Goal: Transaction & Acquisition: Book appointment/travel/reservation

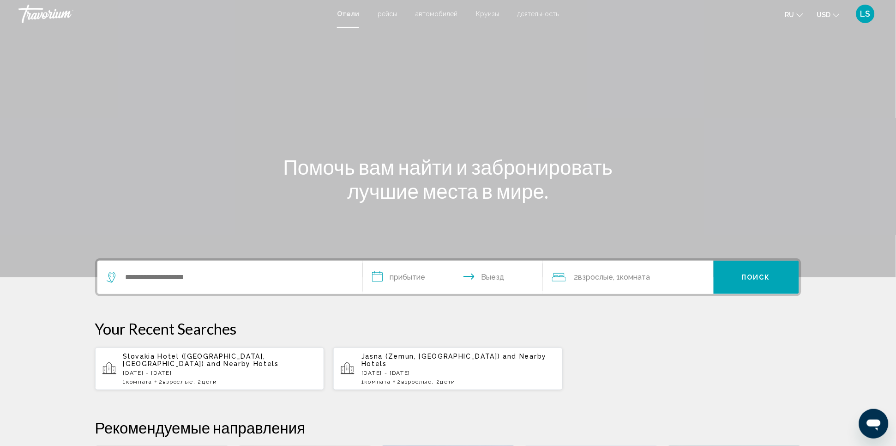
click at [494, 12] on span "Круизы" at bounding box center [487, 13] width 23 height 7
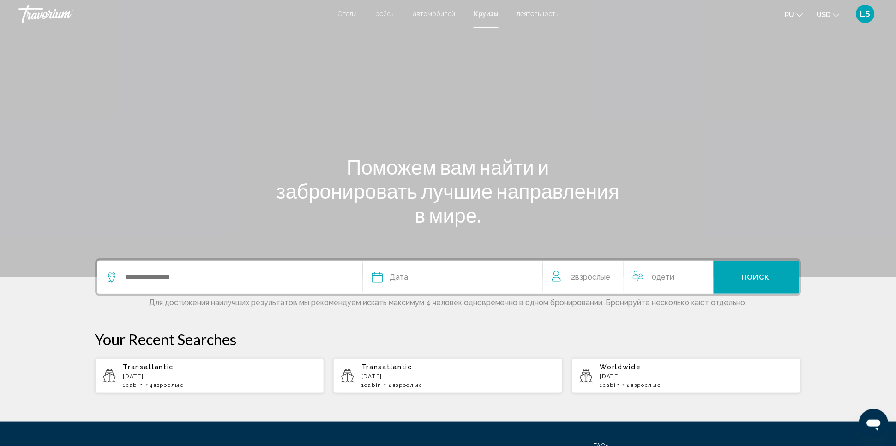
click at [675, 276] on span "Дети" at bounding box center [666, 276] width 18 height 9
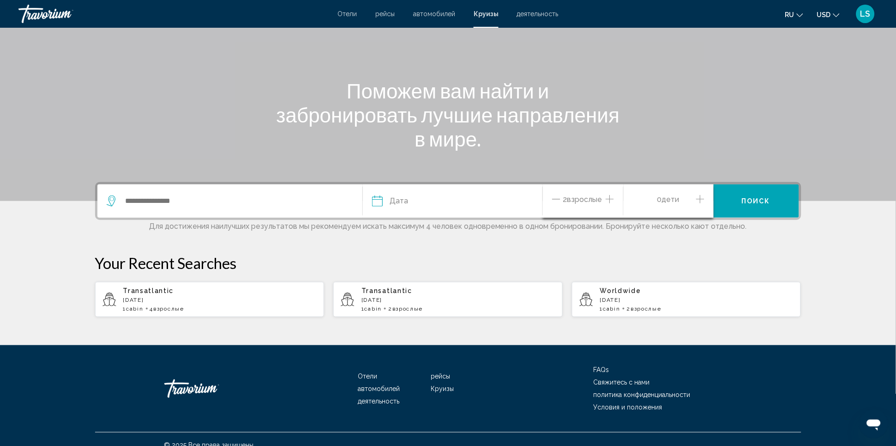
scroll to position [87, 0]
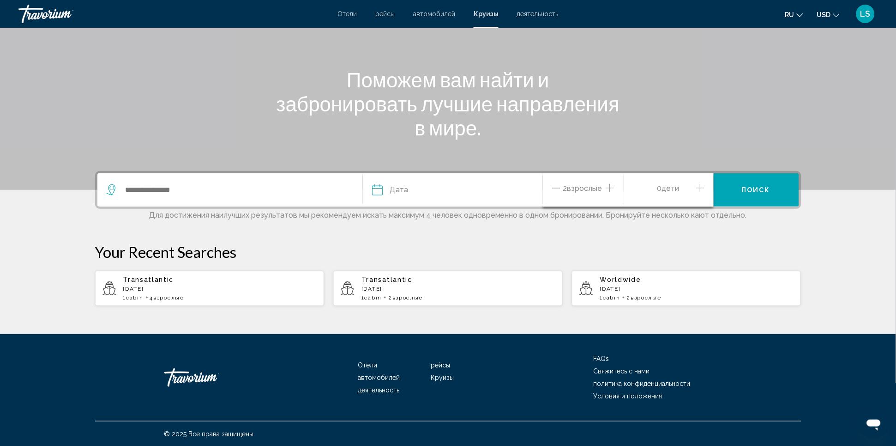
click at [695, 187] on div "0 Ребенок Дети" at bounding box center [669, 190] width 72 height 16
click at [700, 183] on icon "Increment children" at bounding box center [700, 187] width 8 height 11
click at [687, 229] on span "Travelers: 2 adults, 1 child" at bounding box center [665, 229] width 52 height 8
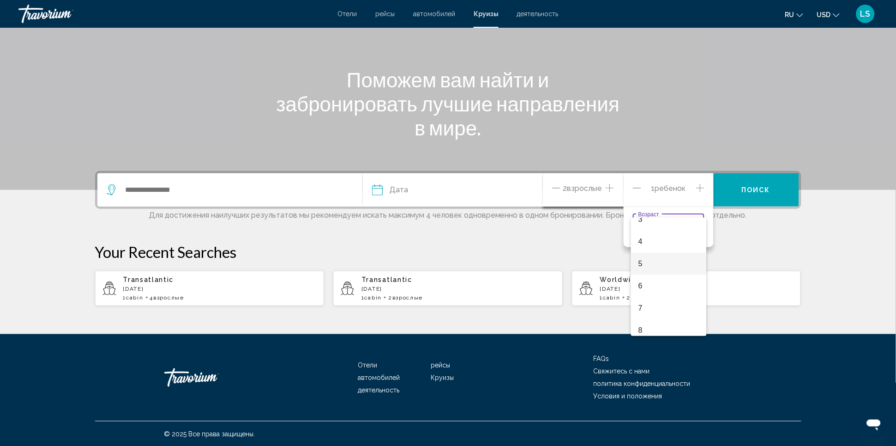
scroll to position [147, 0]
drag, startPoint x: 775, startPoint y: 253, endPoint x: 682, endPoint y: 204, distance: 104.9
click at [772, 252] on div at bounding box center [448, 223] width 896 height 446
drag, startPoint x: 641, startPoint y: 188, endPoint x: 631, endPoint y: 185, distance: 10.1
click at [640, 187] on icon "Decrement children" at bounding box center [637, 187] width 8 height 11
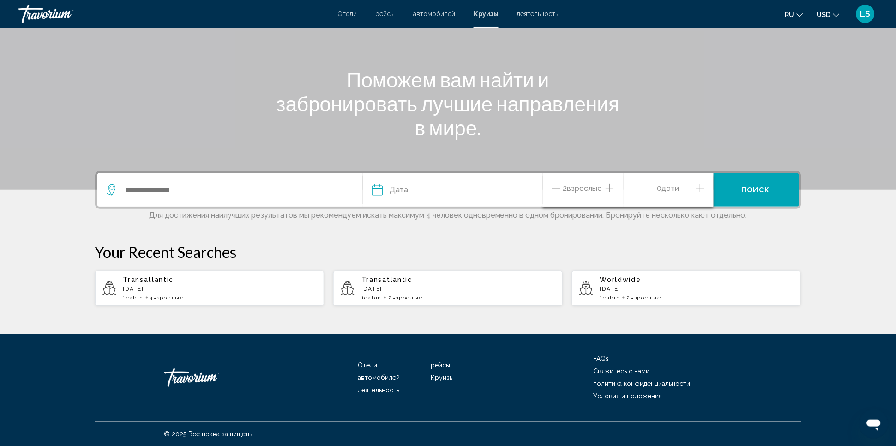
click at [612, 185] on icon "Increment adults" at bounding box center [610, 187] width 8 height 11
click at [414, 199] on button "Дата январь февраль Маршировать апрель Может Июнь Июль Август Сентябрь Октябрь …" at bounding box center [452, 189] width 161 height 33
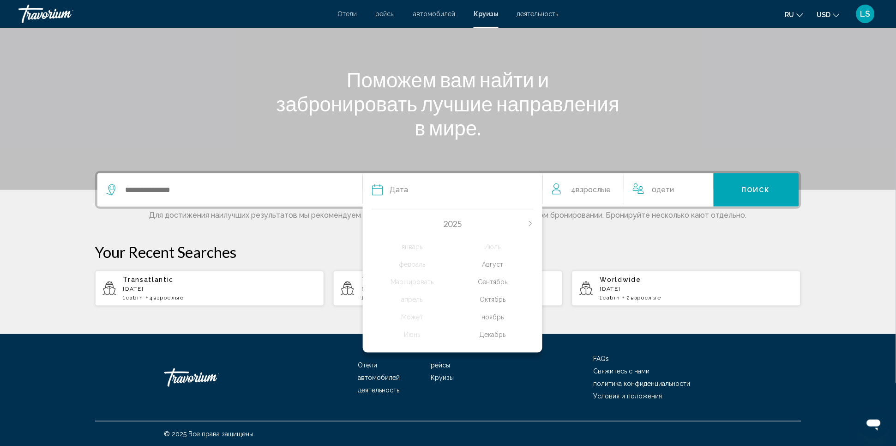
click at [531, 222] on icon "Next month" at bounding box center [531, 224] width 6 height 6
click at [416, 331] on div "Июнь" at bounding box center [412, 334] width 81 height 17
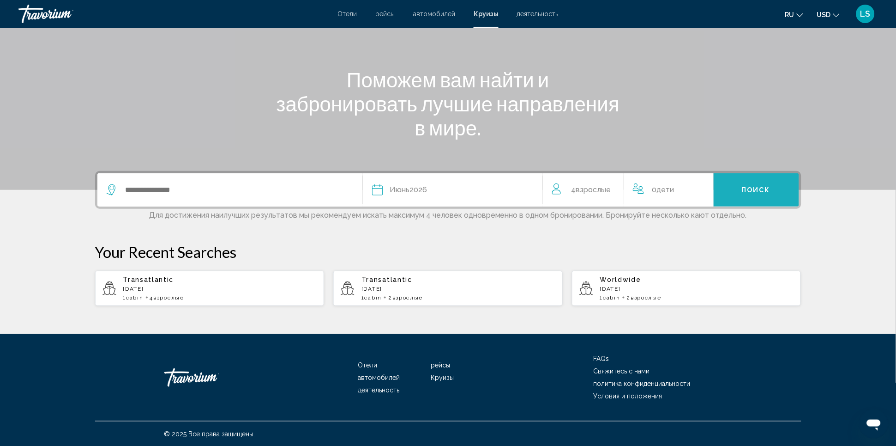
click at [750, 188] on span "Поиск" at bounding box center [756, 190] width 29 height 7
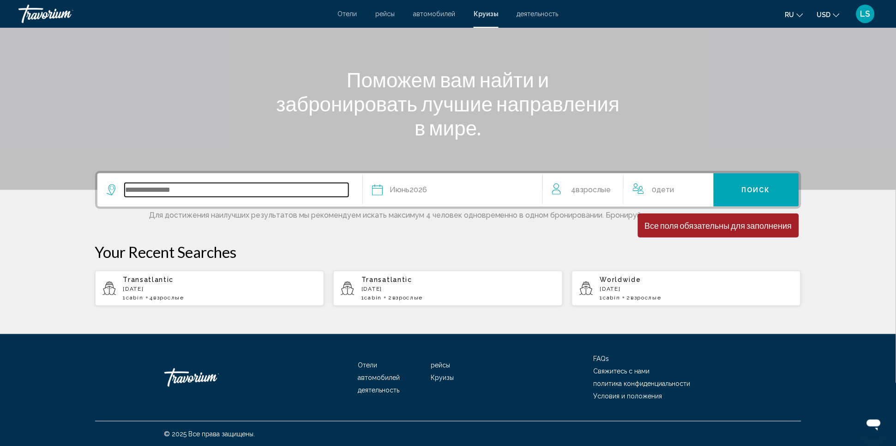
click at [271, 183] on input "Search widget" at bounding box center [237, 190] width 224 height 14
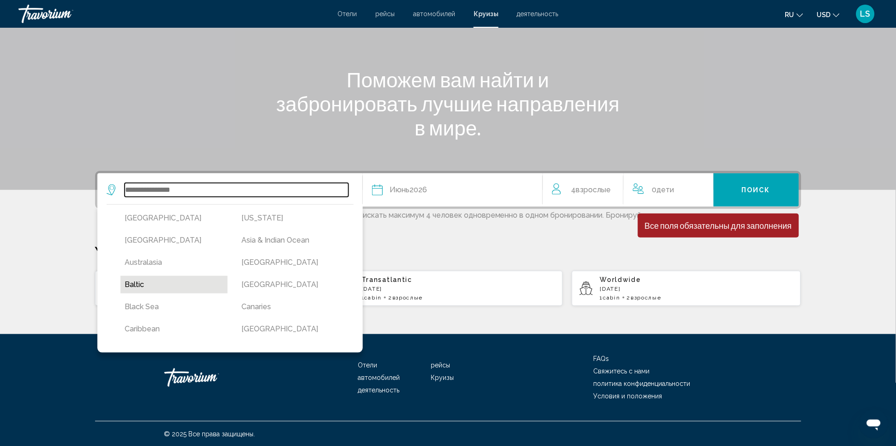
scroll to position [51, 0]
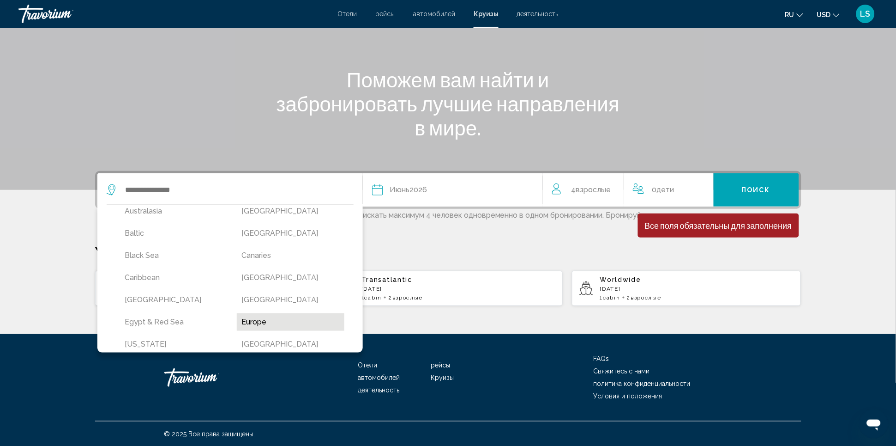
click at [270, 316] on button "Europe" at bounding box center [291, 322] width 108 height 18
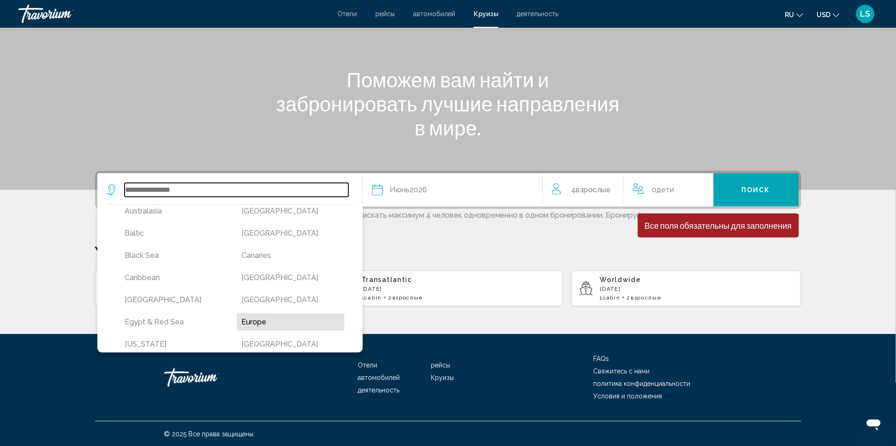
type input "******"
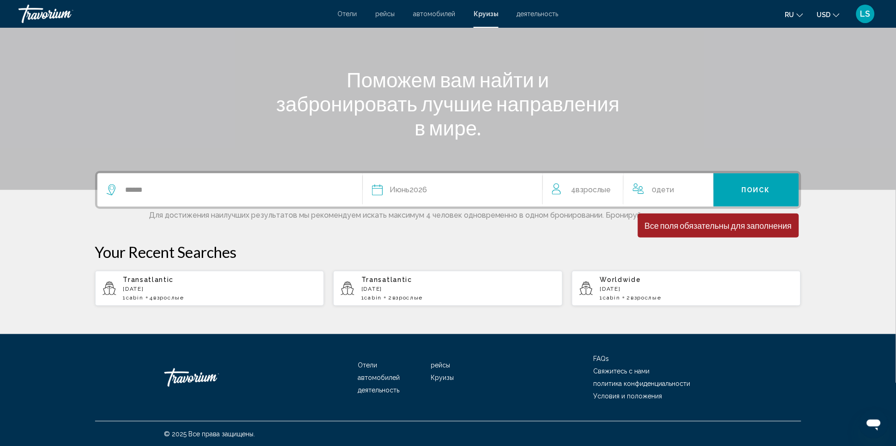
click at [763, 187] on span "Поиск" at bounding box center [756, 190] width 29 height 7
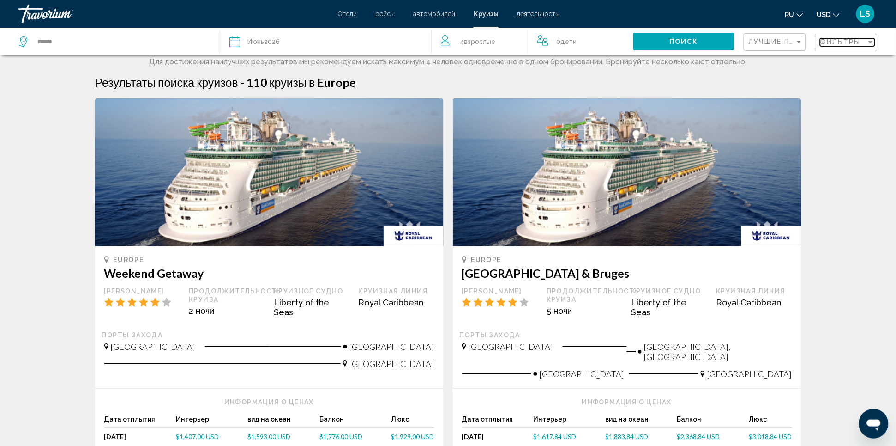
click at [833, 45] on span "Фильтры" at bounding box center [841, 41] width 41 height 7
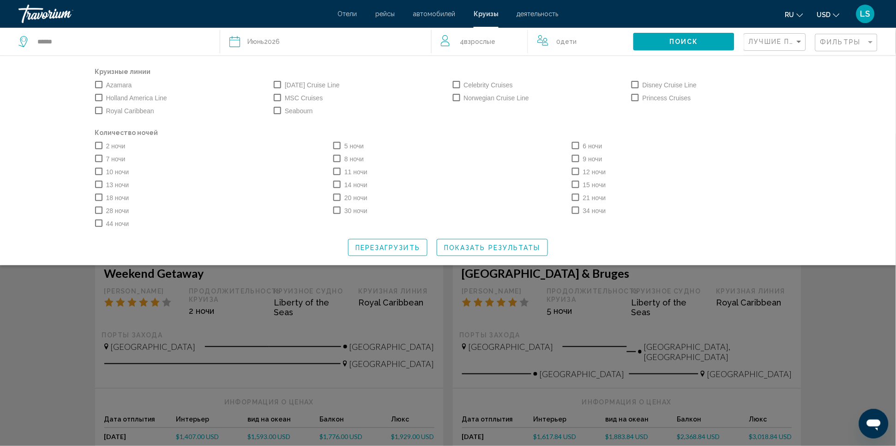
click at [581, 141] on label "6 ночи" at bounding box center [587, 145] width 30 height 11
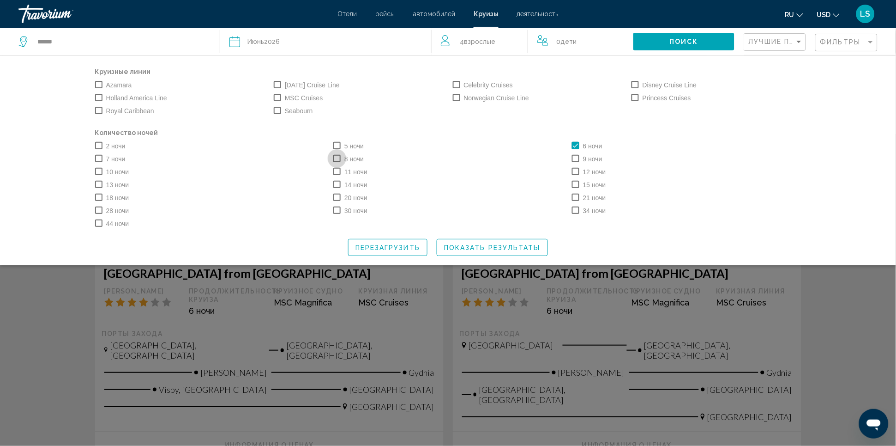
click at [336, 157] on span "Search widget" at bounding box center [336, 158] width 7 height 7
click at [96, 158] on span "Search widget" at bounding box center [98, 158] width 7 height 7
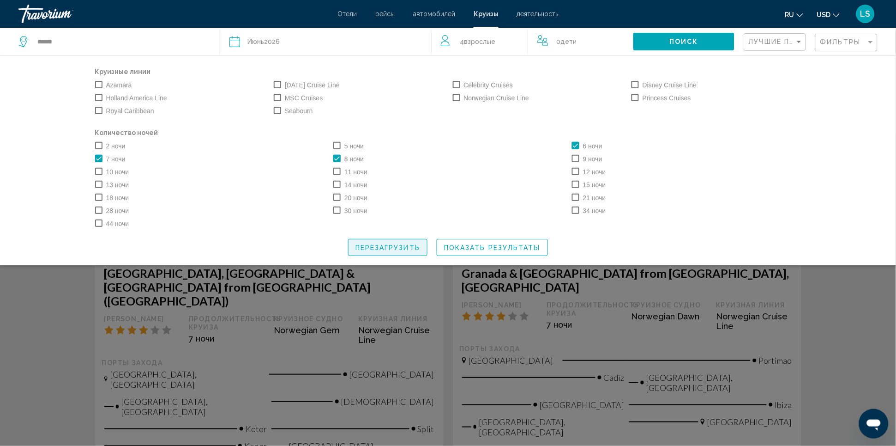
click at [372, 244] on span "Перезагрузить" at bounding box center [388, 247] width 65 height 7
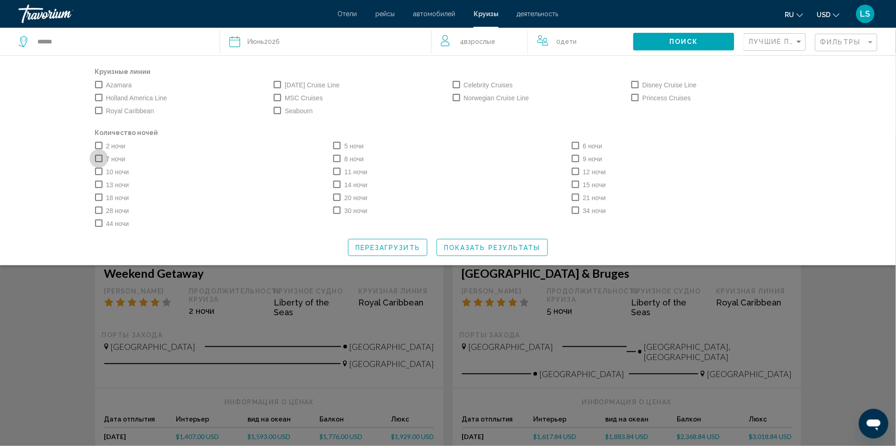
click at [100, 157] on span "Search widget" at bounding box center [98, 158] width 7 height 7
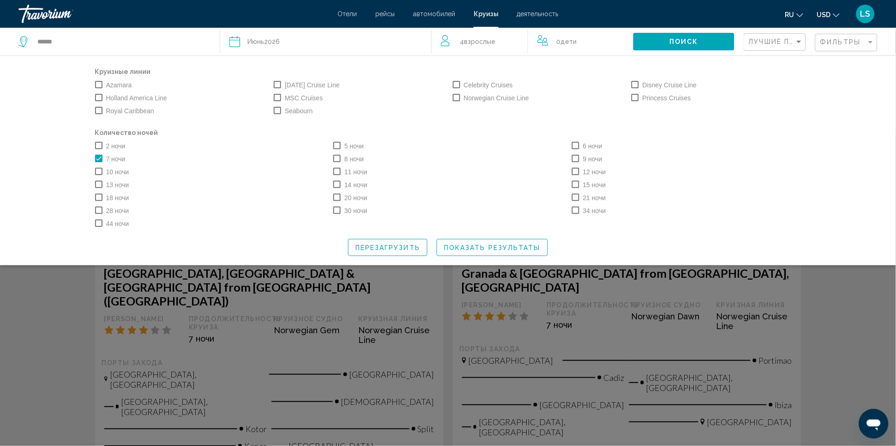
click at [337, 157] on span "Search widget" at bounding box center [336, 158] width 7 height 7
click at [576, 145] on span "Search widget" at bounding box center [575, 145] width 7 height 7
click at [492, 246] on span "Показать результаты" at bounding box center [492, 247] width 97 height 7
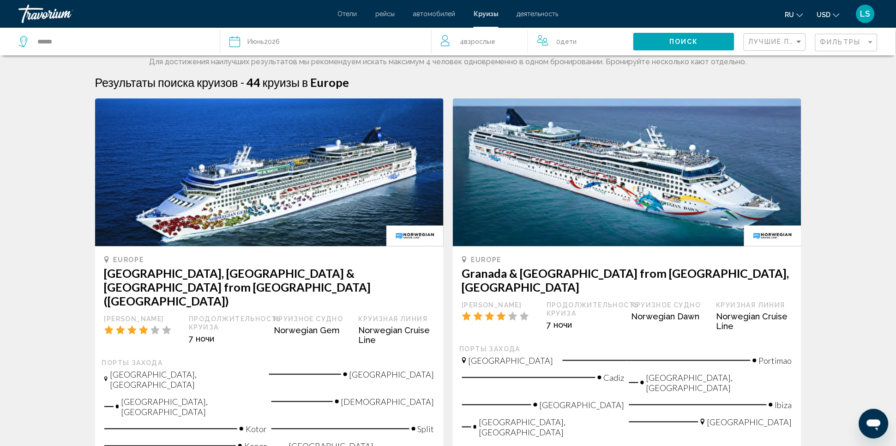
click at [835, 14] on icon "Change currency" at bounding box center [837, 15] width 6 height 6
click at [810, 82] on button "EUR (€)" at bounding box center [809, 85] width 47 height 12
click at [568, 38] on span "Дети" at bounding box center [569, 41] width 16 height 7
drag, startPoint x: 618, startPoint y: 38, endPoint x: 586, endPoint y: 42, distance: 32.9
click at [618, 38] on icon "Increment children" at bounding box center [620, 39] width 8 height 11
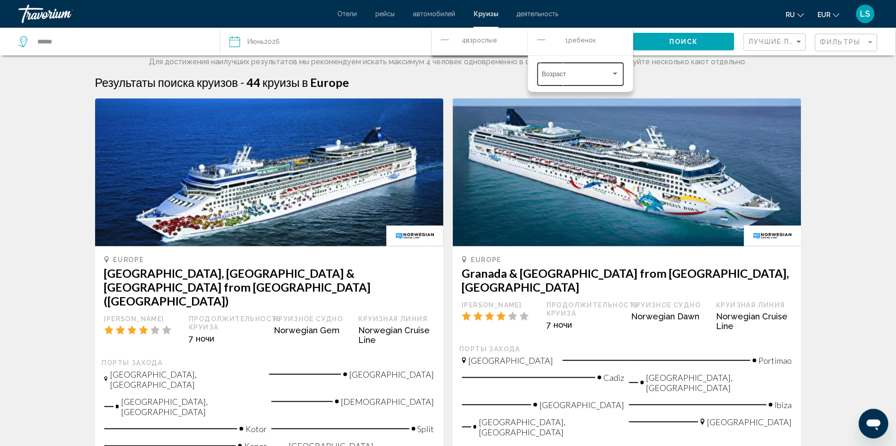
click at [560, 75] on span "Travelers: 4 adults, 1 child" at bounding box center [576, 75] width 69 height 7
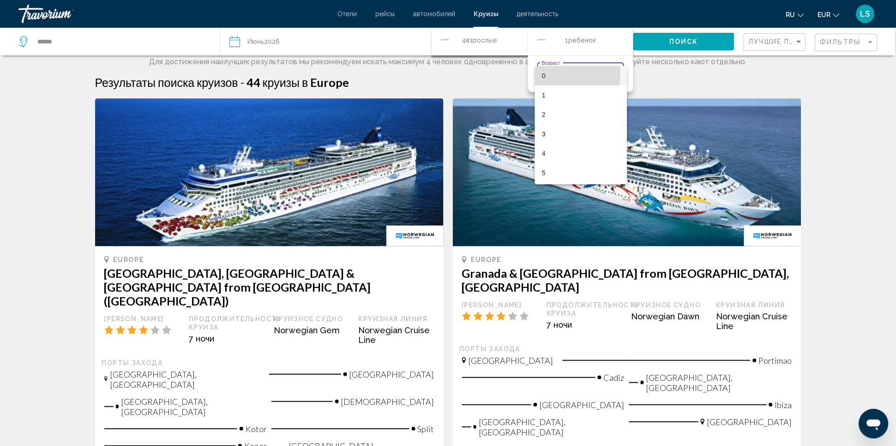
click at [572, 74] on span "0" at bounding box center [582, 75] width 78 height 19
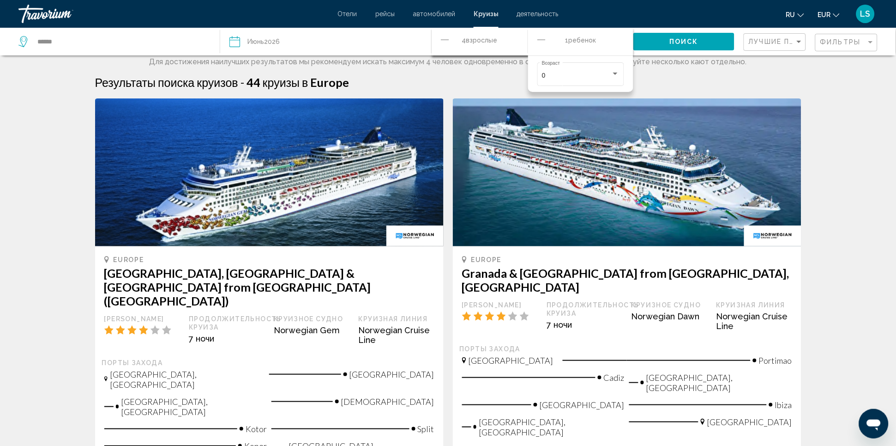
click at [540, 40] on icon "Decrement children" at bounding box center [542, 39] width 8 height 11
drag, startPoint x: 839, startPoint y: 96, endPoint x: 761, endPoint y: 90, distance: 78.3
click at [791, 40] on span "Лучшие предложения" at bounding box center [797, 41] width 97 height 7
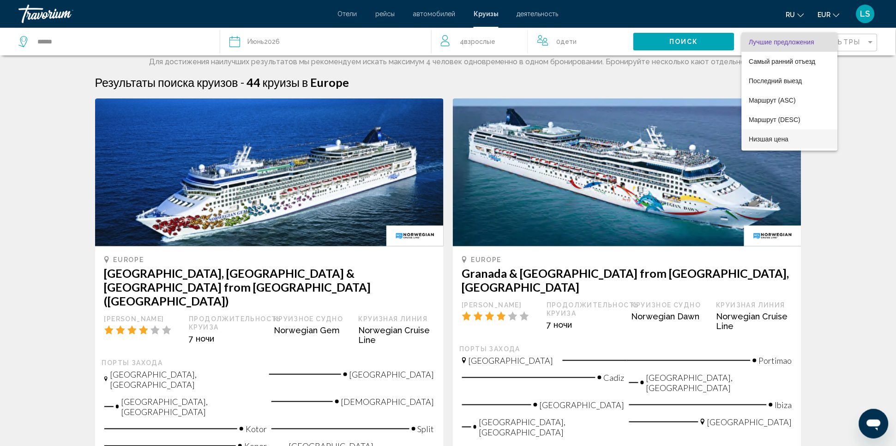
scroll to position [17, 0]
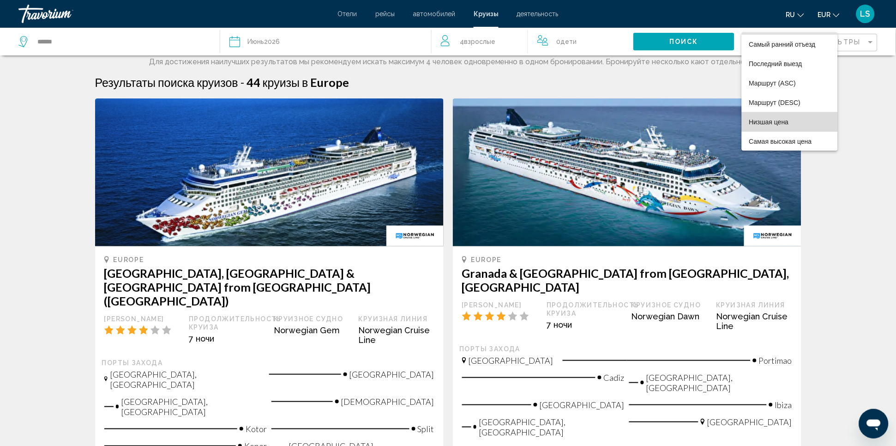
click at [771, 120] on span "Низшая цена" at bounding box center [770, 121] width 40 height 7
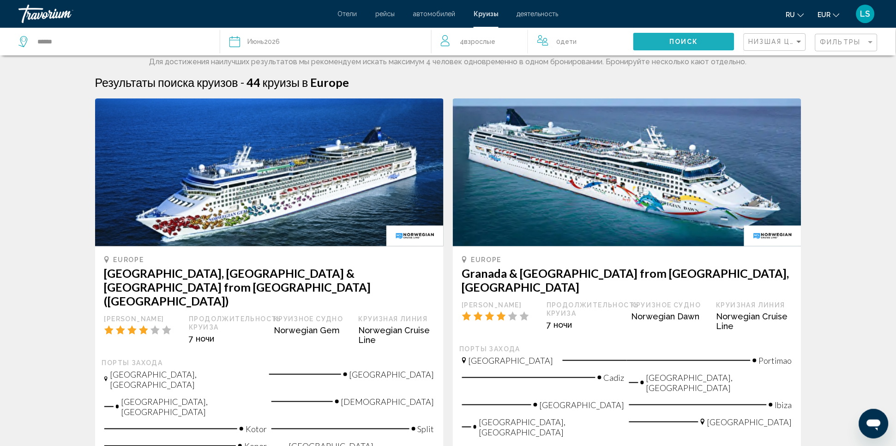
click at [695, 38] on span "Поиск" at bounding box center [684, 41] width 29 height 7
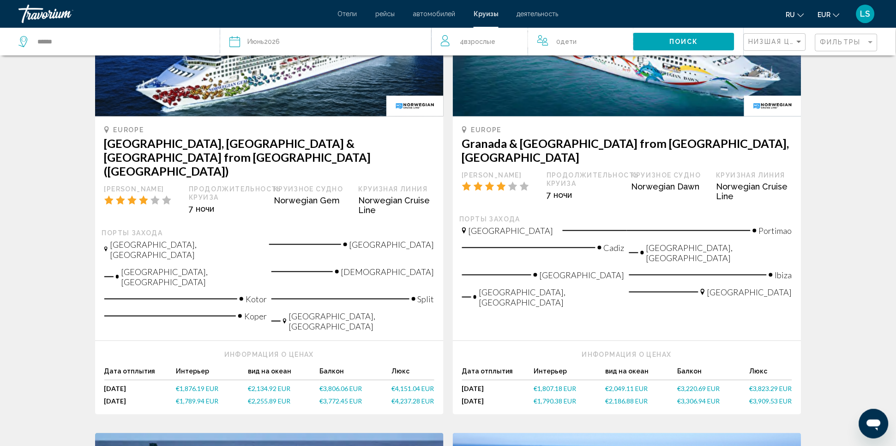
scroll to position [154, 0]
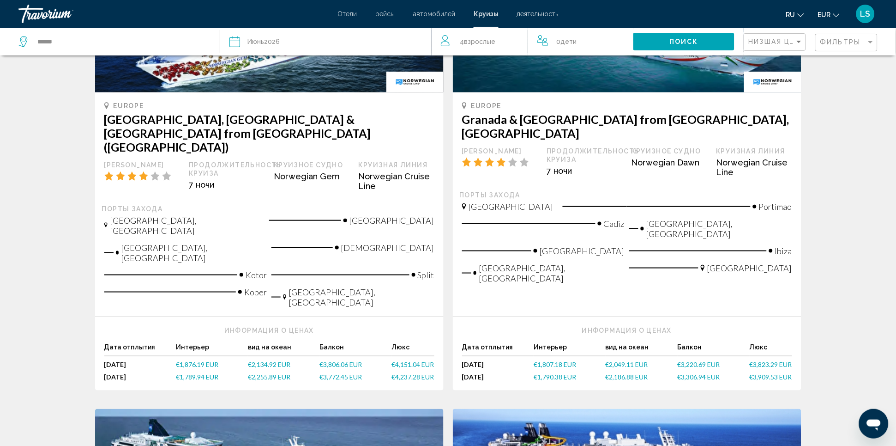
click at [194, 361] on span "€1,876.19 EUR" at bounding box center [197, 365] width 42 height 8
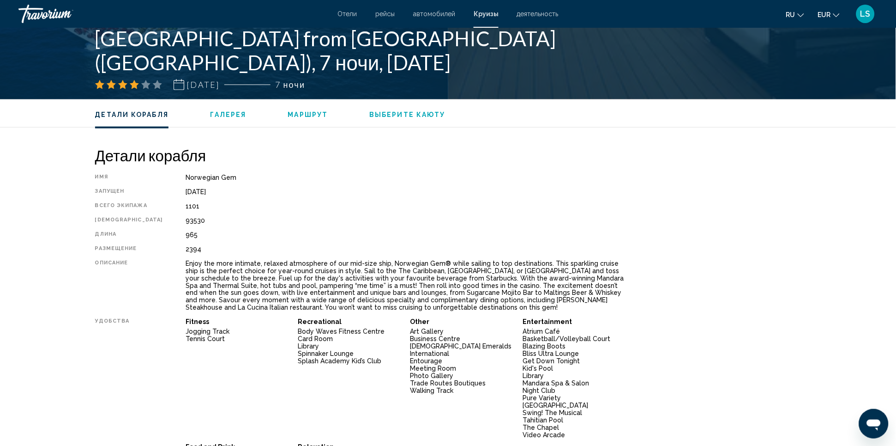
scroll to position [205, 0]
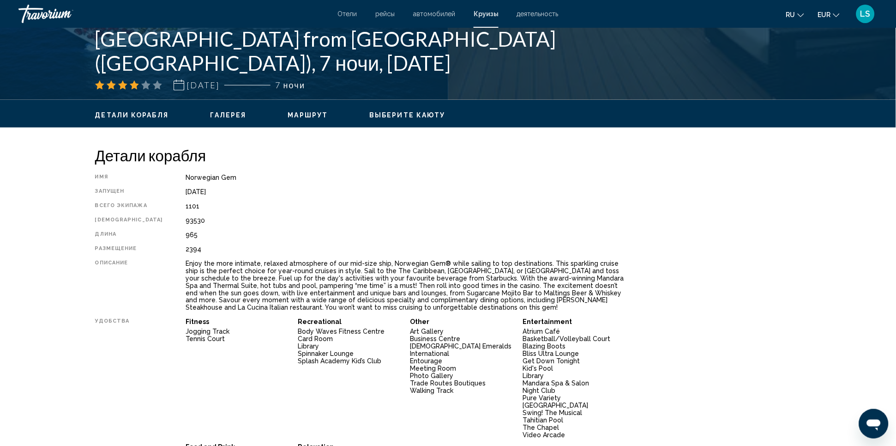
click at [233, 112] on span "Галерея" at bounding box center [228, 114] width 36 height 7
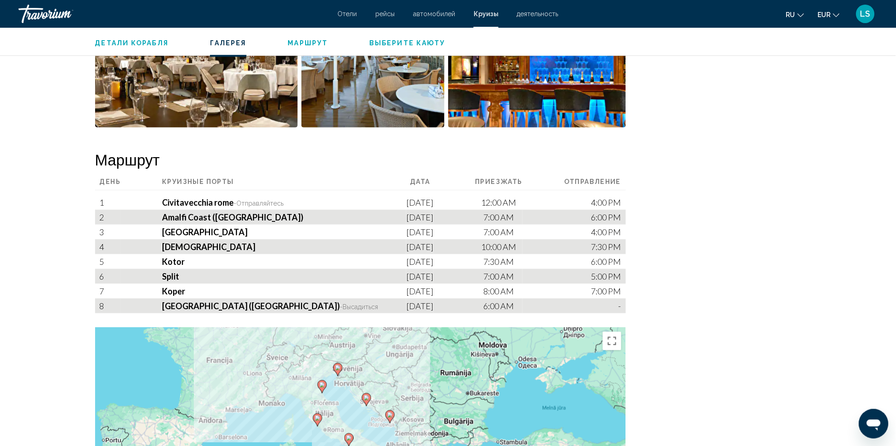
click at [386, 43] on span "Выберите каюту" at bounding box center [407, 42] width 76 height 7
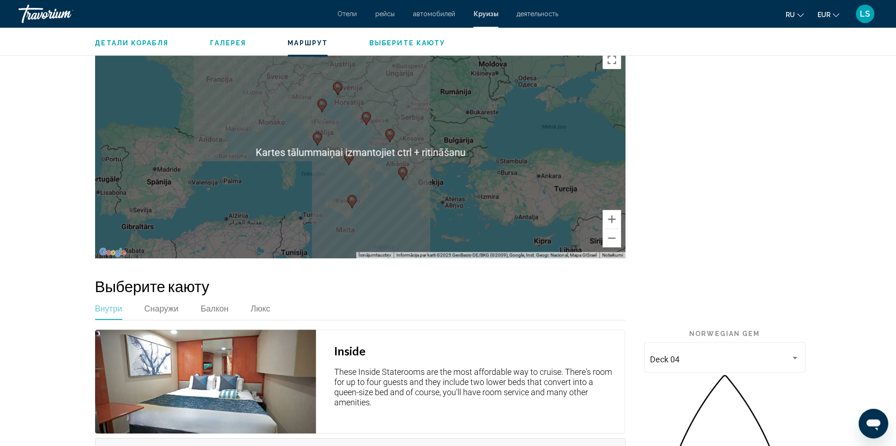
scroll to position [1548, 0]
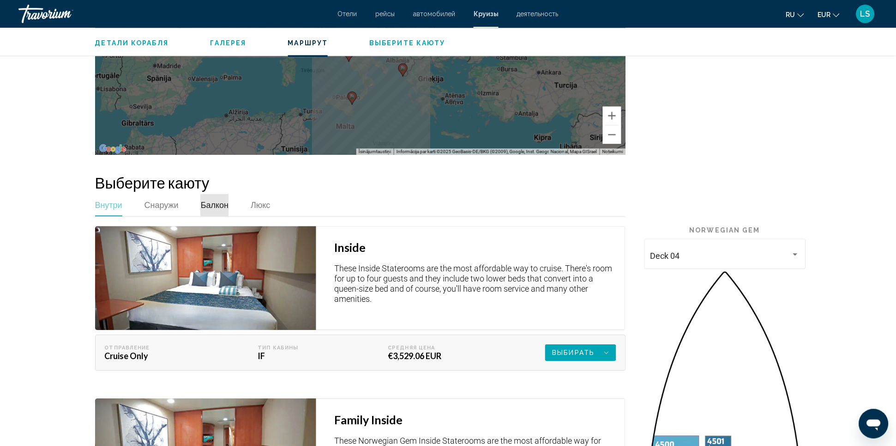
click at [215, 200] on span "Балкон" at bounding box center [215, 205] width 28 height 10
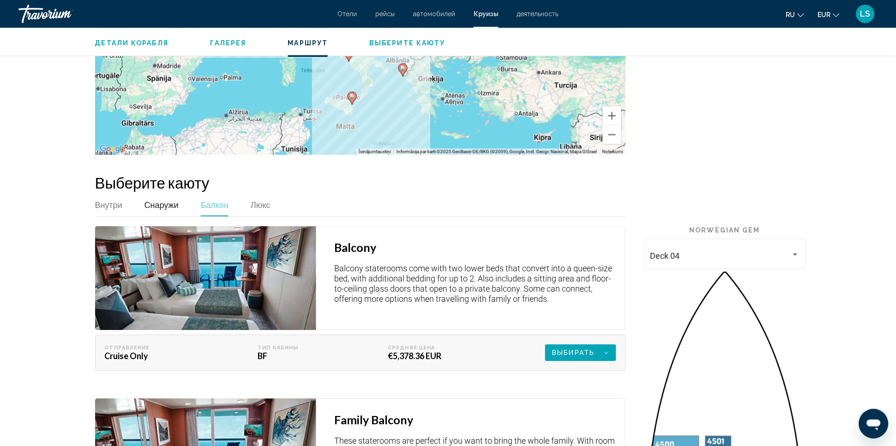
click at [153, 200] on span "Снаружи" at bounding box center [162, 205] width 34 height 10
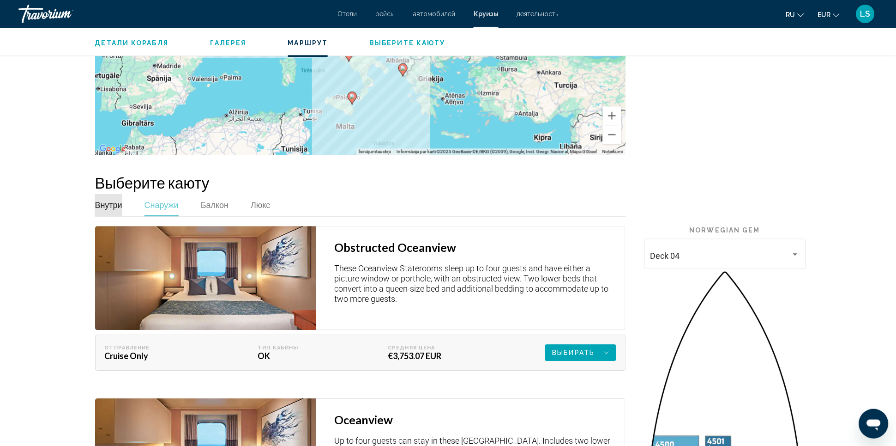
click at [121, 200] on span "Внутри" at bounding box center [108, 205] width 27 height 10
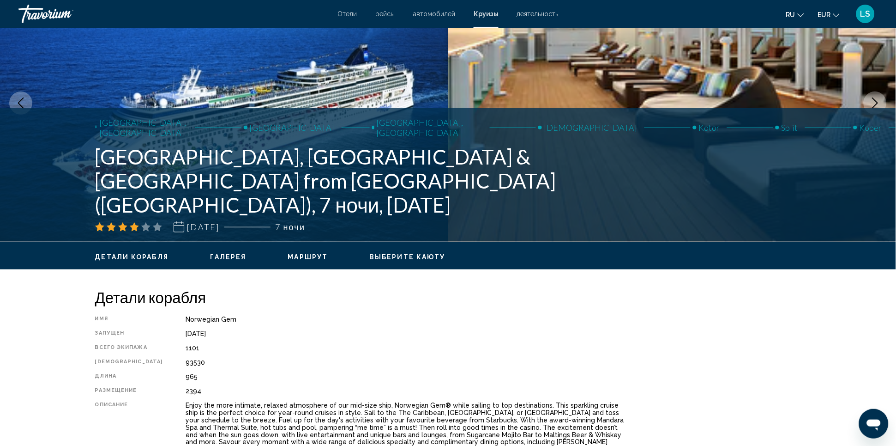
scroll to position [0, 0]
